Goal: Find specific page/section

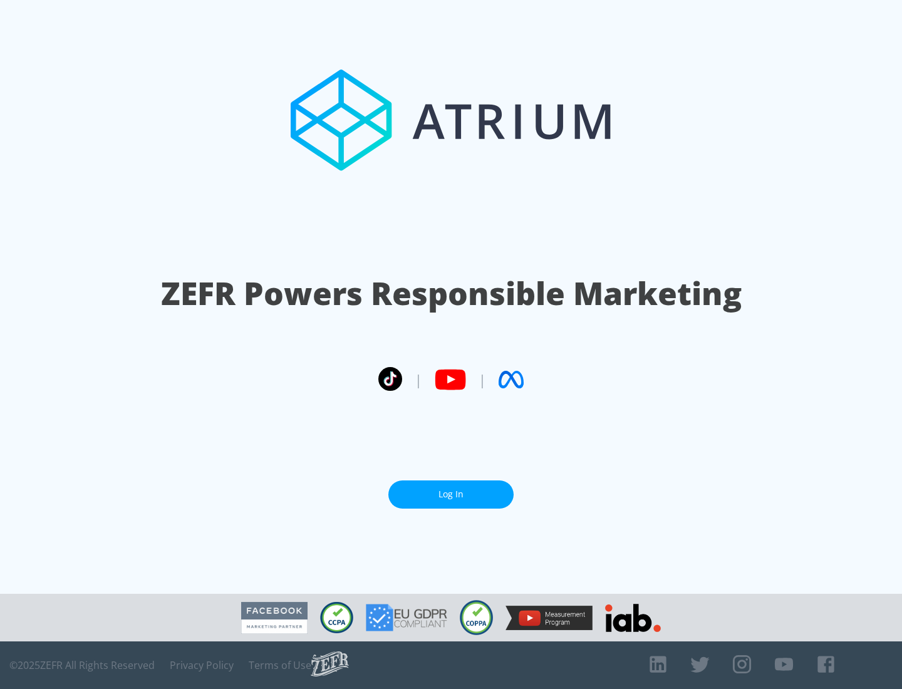
click at [451, 494] on link "Log In" at bounding box center [450, 494] width 125 height 28
